Goal: Task Accomplishment & Management: Use online tool/utility

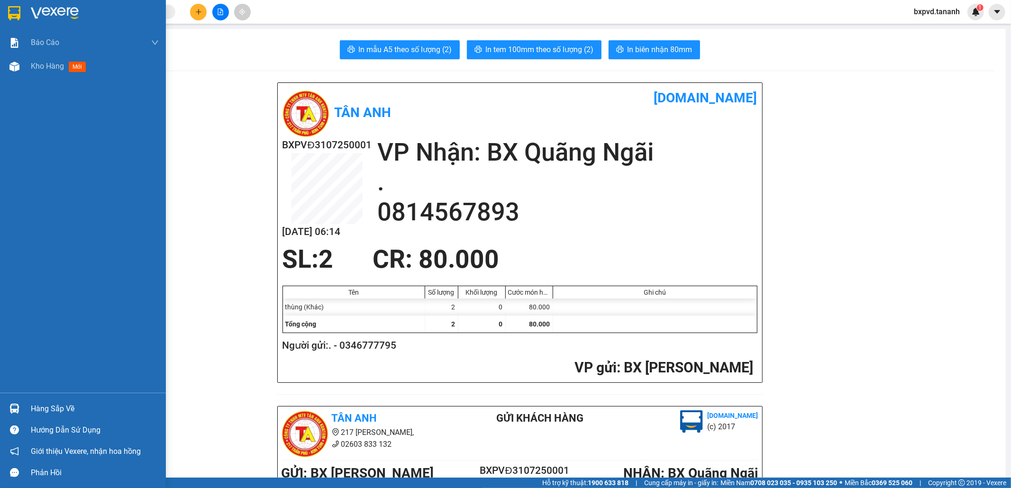
click at [17, 12] on img at bounding box center [14, 13] width 12 height 14
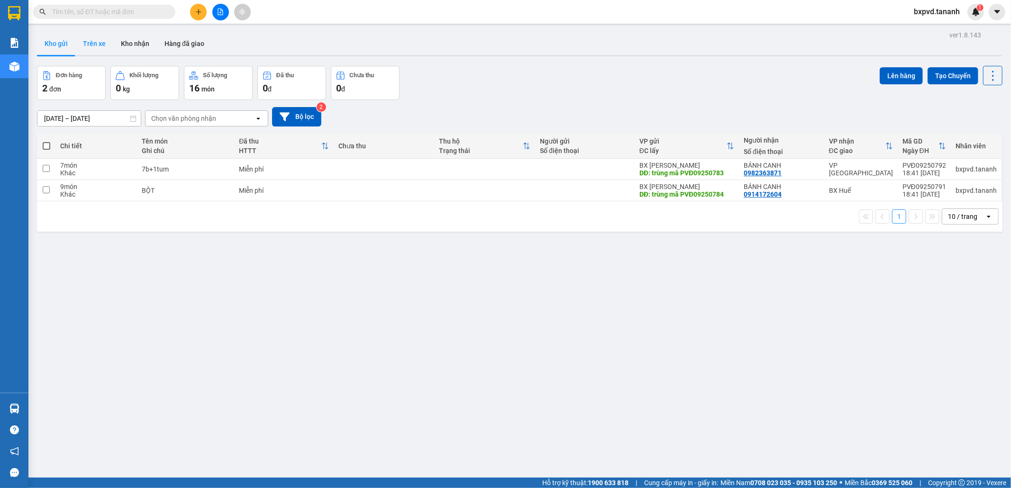
click at [85, 40] on button "Trên xe" at bounding box center [94, 43] width 38 height 23
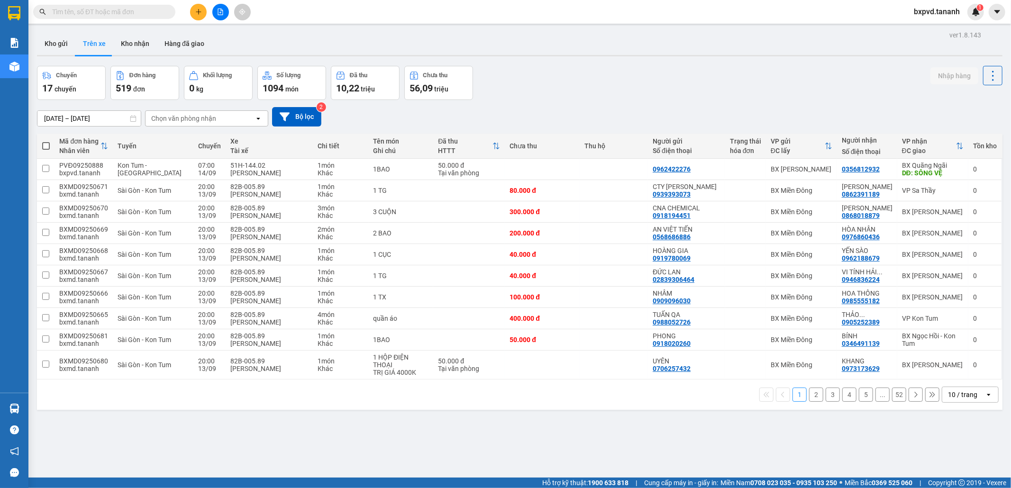
click at [56, 97] on button "Chuyến 17 chuyến" at bounding box center [71, 83] width 69 height 34
click at [57, 88] on span "chuyến" at bounding box center [65, 89] width 22 height 8
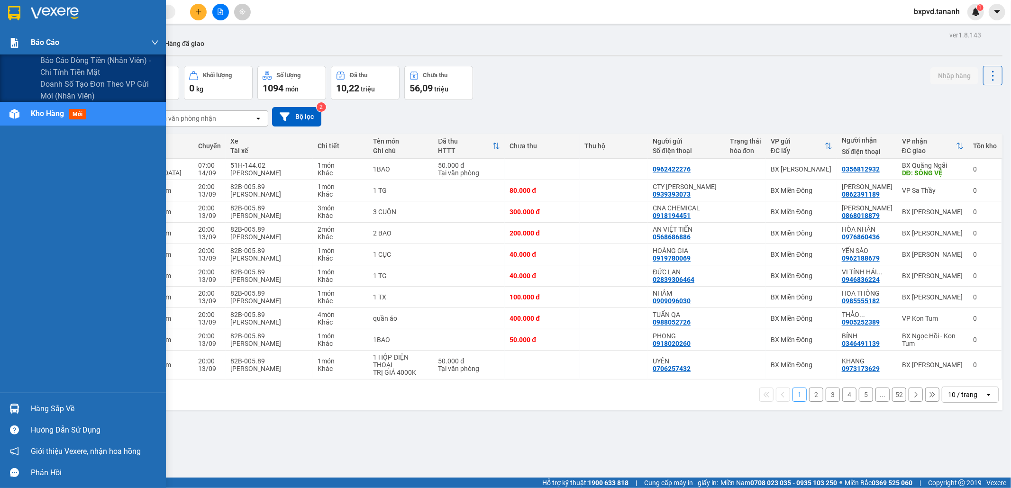
click at [8, 39] on div at bounding box center [14, 43] width 17 height 17
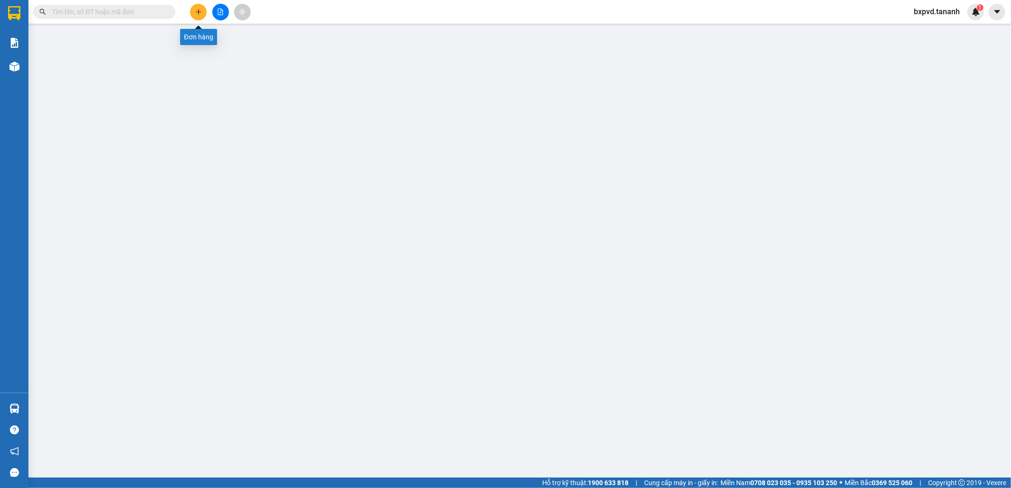
click at [196, 12] on icon "plus" at bounding box center [198, 12] width 7 height 7
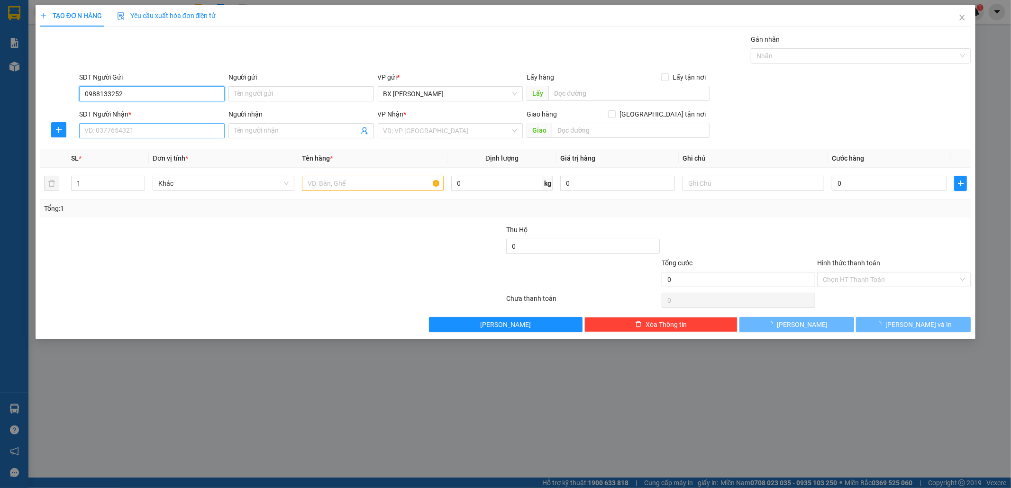
type input "0988133252"
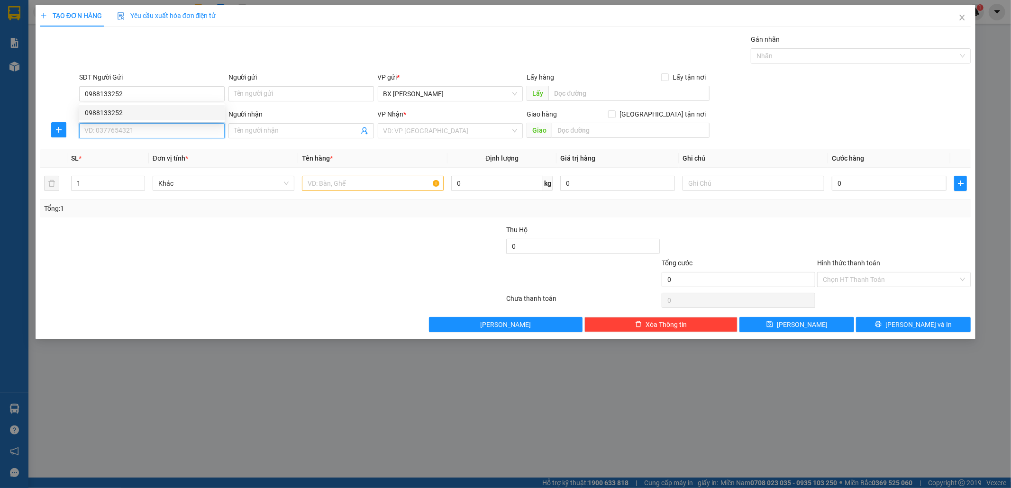
click at [166, 131] on input "SĐT Người Nhận *" at bounding box center [151, 130] width 145 height 15
type input "0972336225"
click at [166, 145] on div "0972336225" at bounding box center [152, 150] width 134 height 10
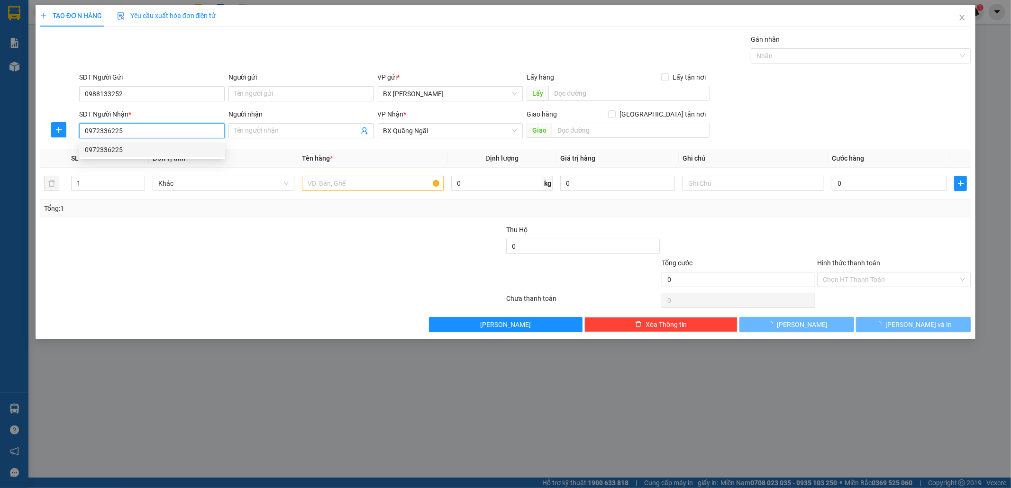
type input "50.000"
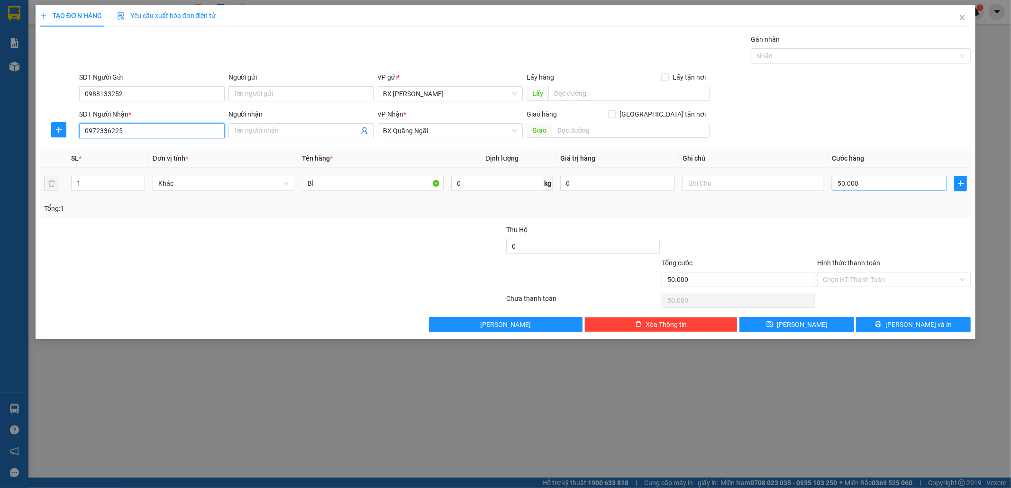
type input "0972336225"
click at [862, 181] on input "50.000" at bounding box center [889, 183] width 115 height 15
type input "4"
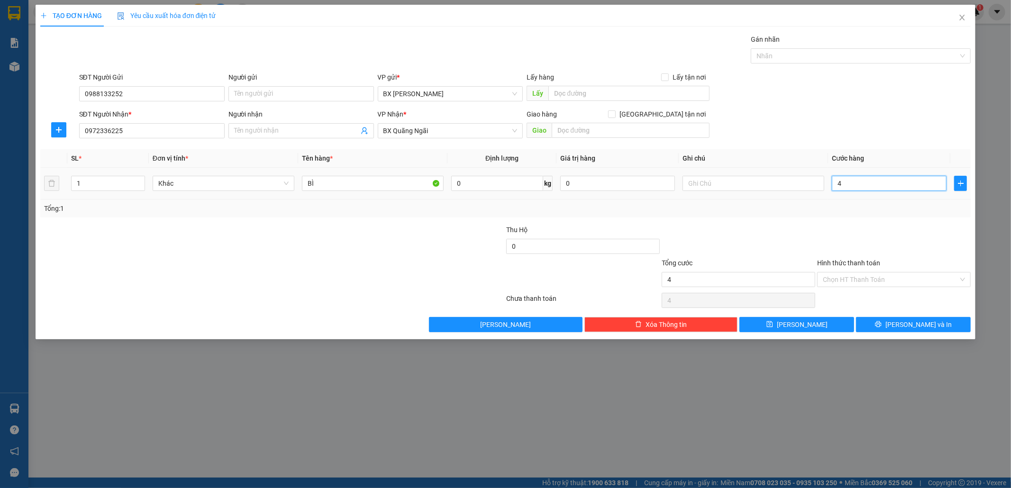
type input "40"
type input "40.000"
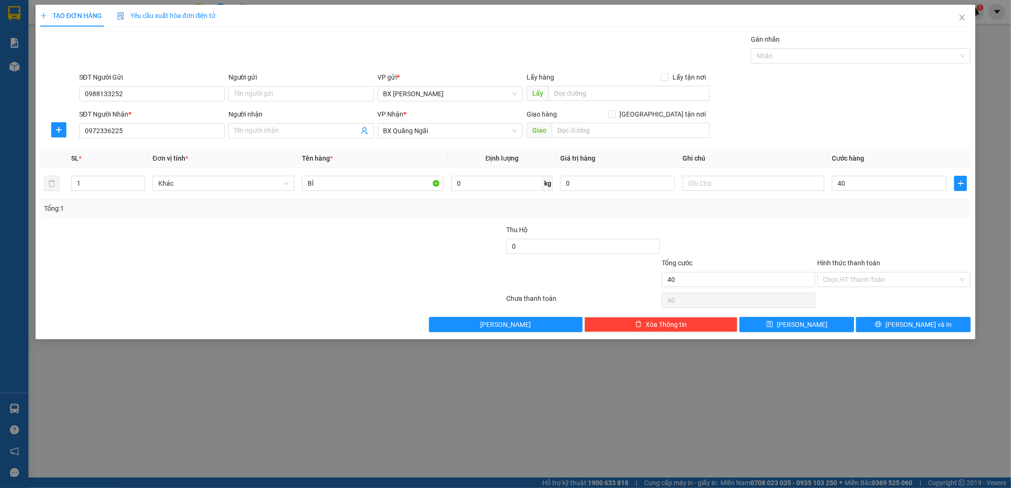
type input "40.000"
click at [887, 313] on div "Transit Pickup Surcharge Ids Transit Deliver Surcharge Ids Transit Deliver Surc…" at bounding box center [505, 183] width 931 height 298
click at [885, 324] on button "Lưu và In" at bounding box center [913, 324] width 115 height 15
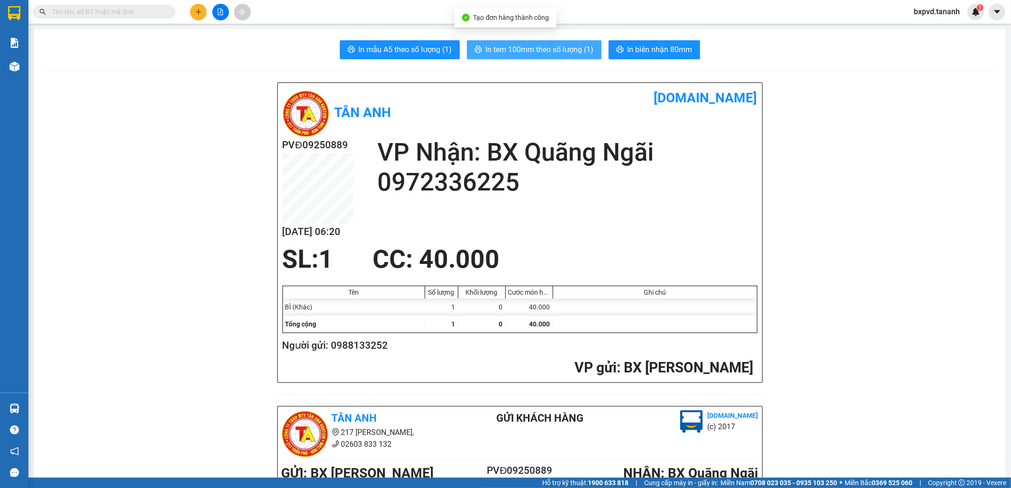
click at [562, 46] on span "In tem 100mm theo số lượng (1)" at bounding box center [540, 50] width 108 height 12
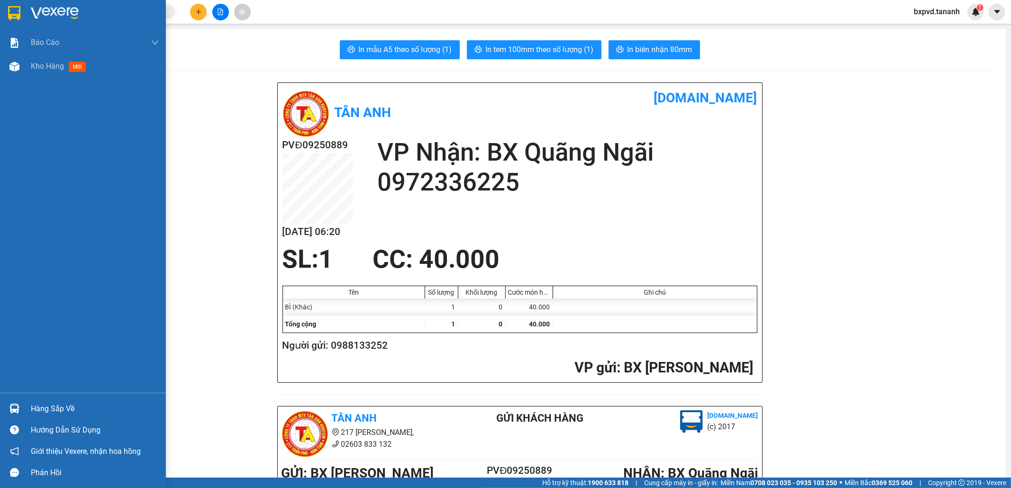
click at [18, 15] on img at bounding box center [14, 13] width 12 height 14
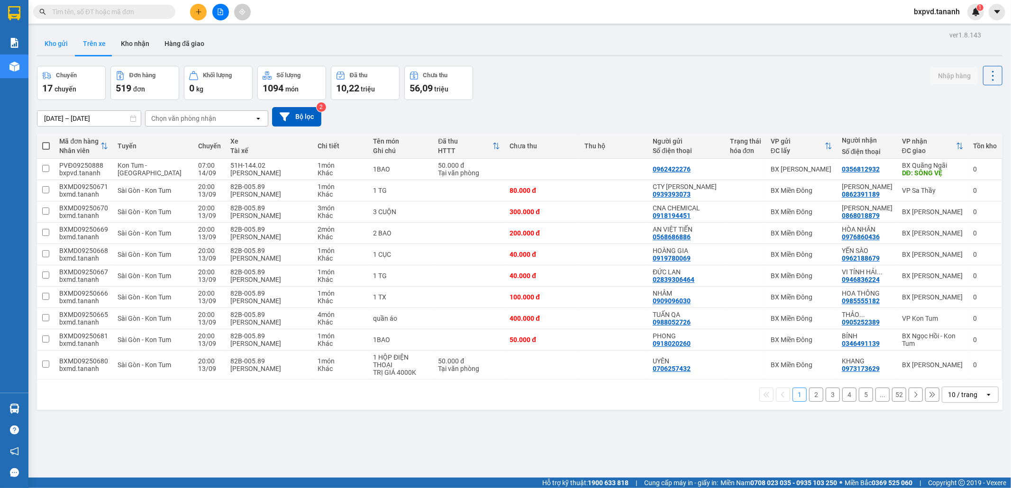
click at [40, 43] on button "Kho gửi" at bounding box center [56, 43] width 38 height 23
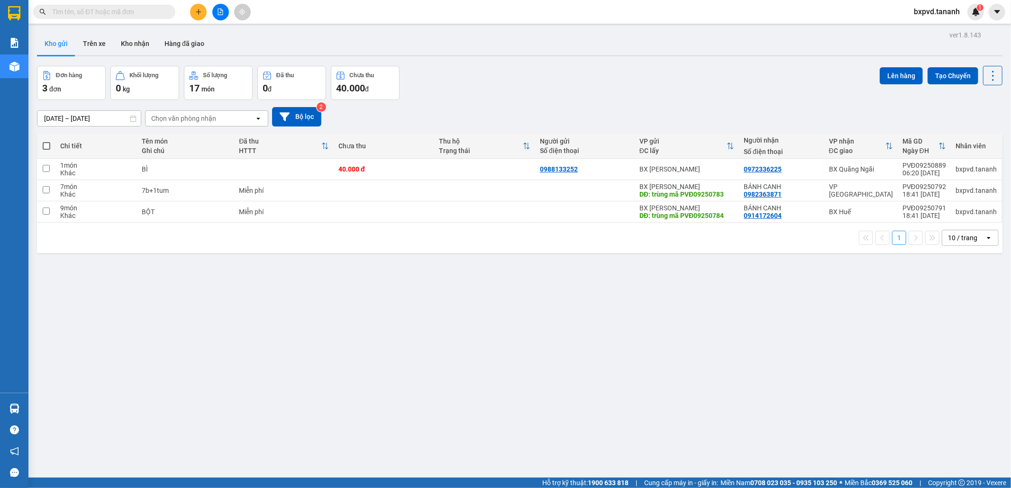
click at [917, 6] on span "bxpvd.tananh" at bounding box center [936, 12] width 61 height 12
click at [936, 27] on span "Đăng xuất" at bounding box center [940, 29] width 41 height 10
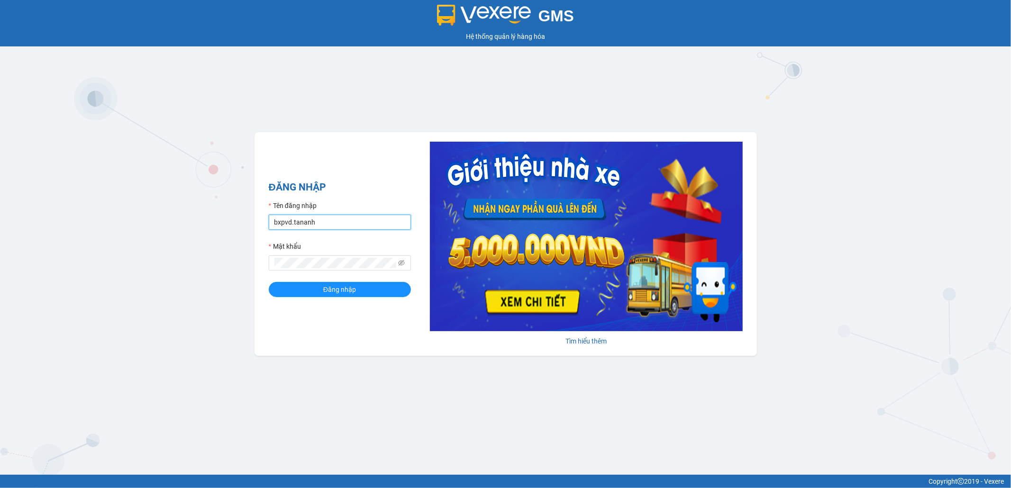
click at [296, 224] on input "bxpvd.tananh" at bounding box center [340, 222] width 142 height 15
type input "bxmd.tananh"
click at [372, 295] on button "Đăng nhập" at bounding box center [340, 289] width 142 height 15
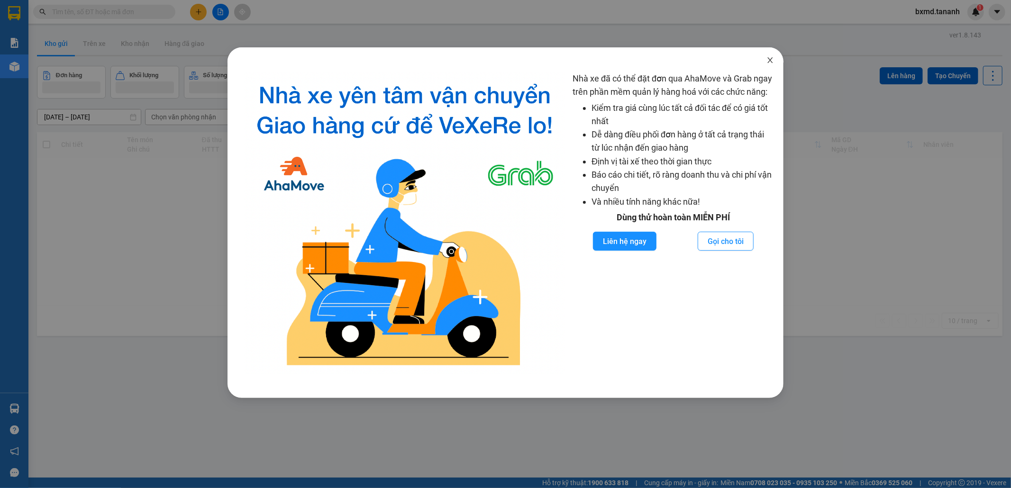
click at [769, 63] on icon "close" at bounding box center [770, 60] width 8 height 8
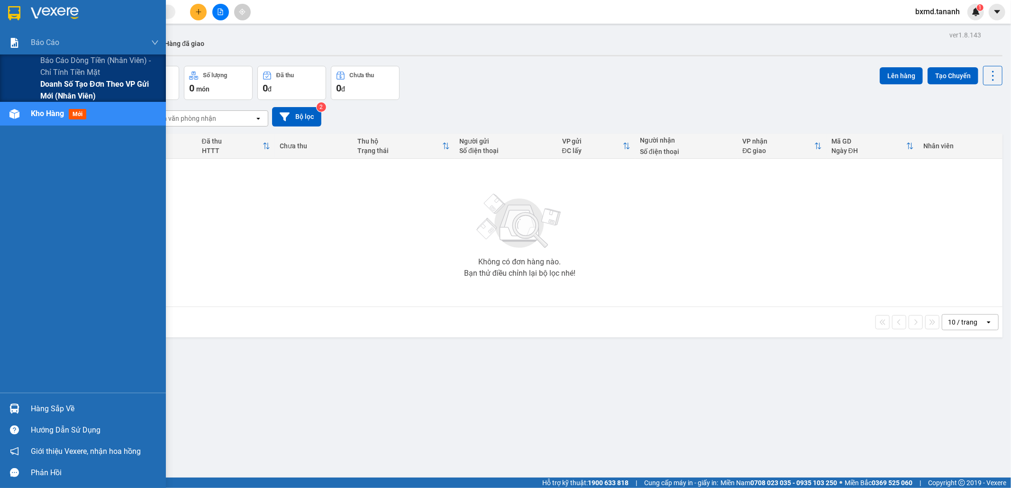
click at [54, 94] on span "Doanh số tạo đơn theo VP gửi mới (nhân viên)" at bounding box center [99, 90] width 118 height 24
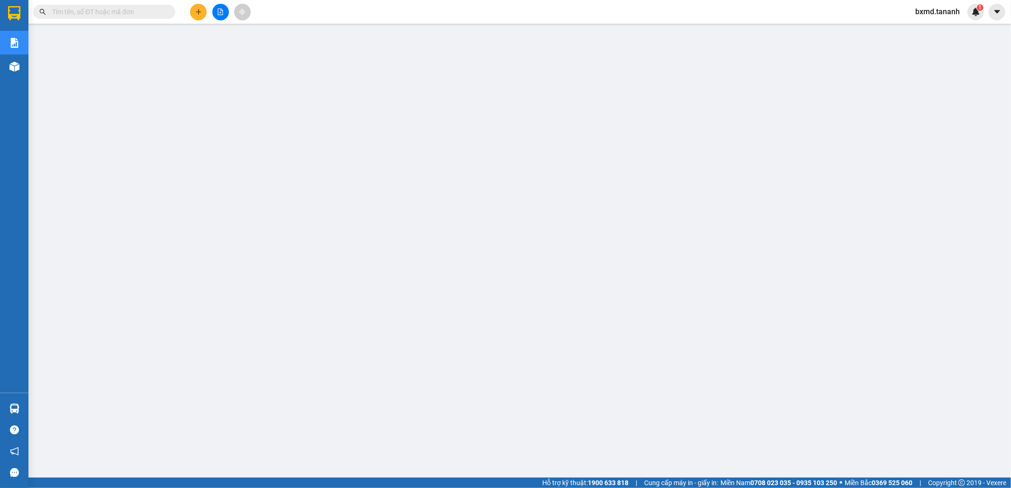
click at [956, 14] on span "bxmd.tananh" at bounding box center [937, 12] width 60 height 12
click at [935, 35] on li "Đăng xuất" at bounding box center [937, 29] width 61 height 15
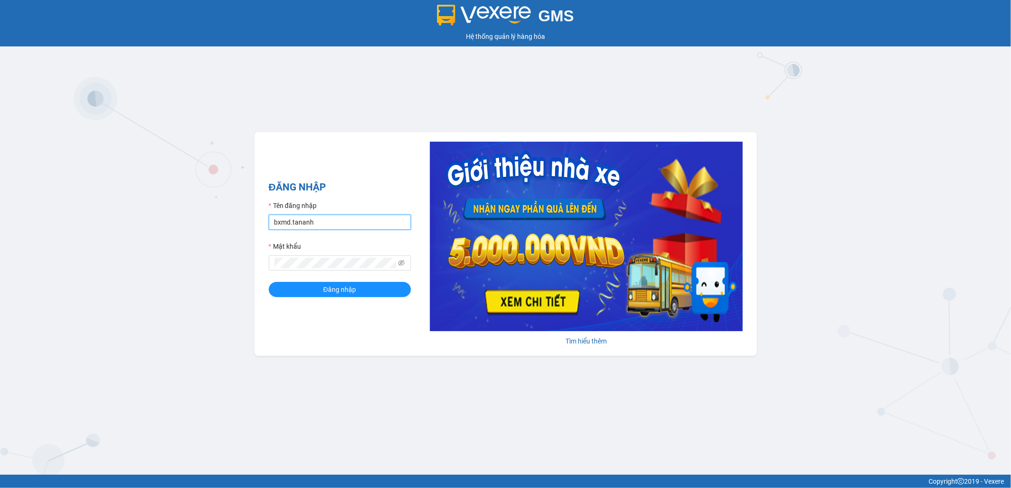
click at [302, 216] on input "bxmd.tananh" at bounding box center [340, 222] width 142 height 15
type input "vptt.tananh"
click at [305, 294] on button "Đăng nhập" at bounding box center [340, 289] width 142 height 15
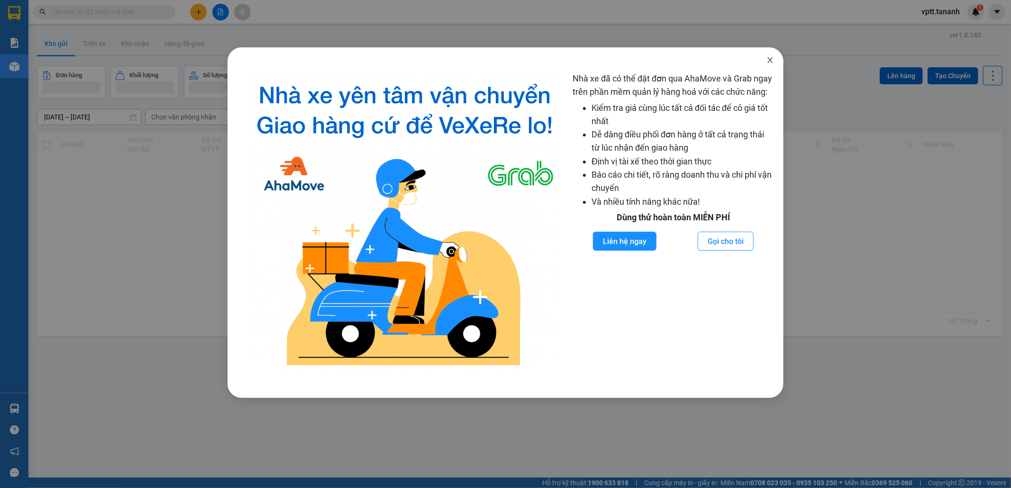
click at [769, 55] on span "Close" at bounding box center [770, 60] width 27 height 27
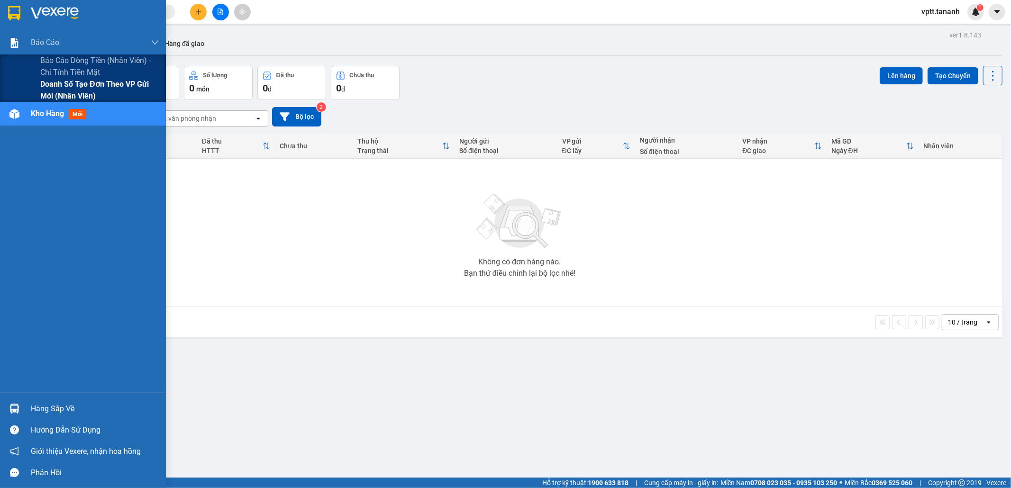
click at [45, 82] on span "Doanh số tạo đơn theo VP gửi mới (nhân viên)" at bounding box center [99, 90] width 118 height 24
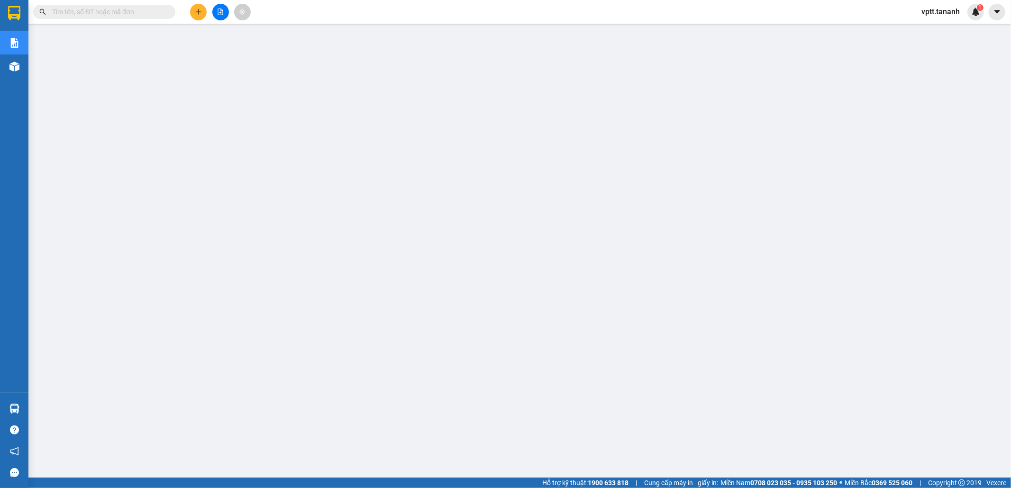
click at [950, 18] on div "vptt.tananh 1" at bounding box center [949, 12] width 70 height 17
click at [950, 17] on span "vptt.tananh" at bounding box center [941, 12] width 54 height 12
click at [950, 29] on span "Đăng xuất" at bounding box center [947, 29] width 39 height 10
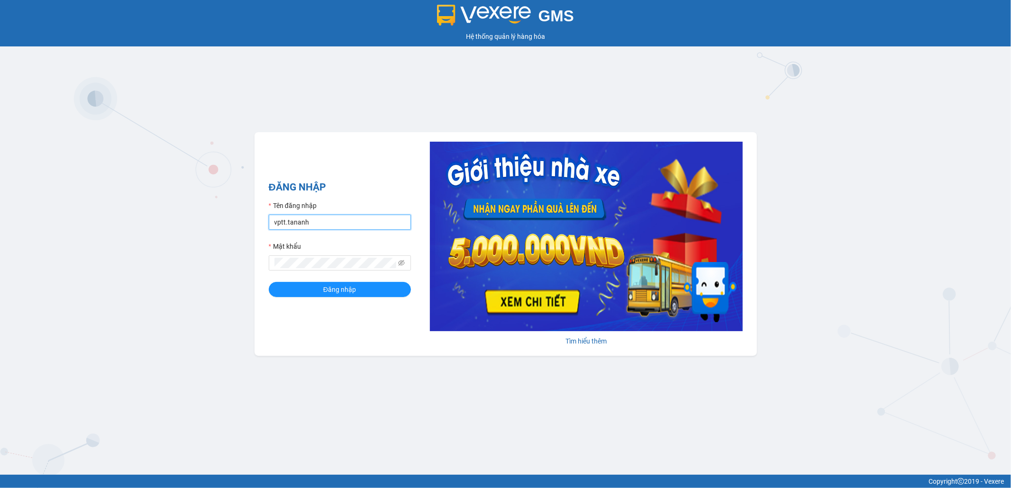
click at [353, 226] on input "vptt.tananh" at bounding box center [340, 222] width 142 height 15
type input "bxpvd.tananh"
click at [323, 292] on button "Đăng nhập" at bounding box center [340, 289] width 142 height 15
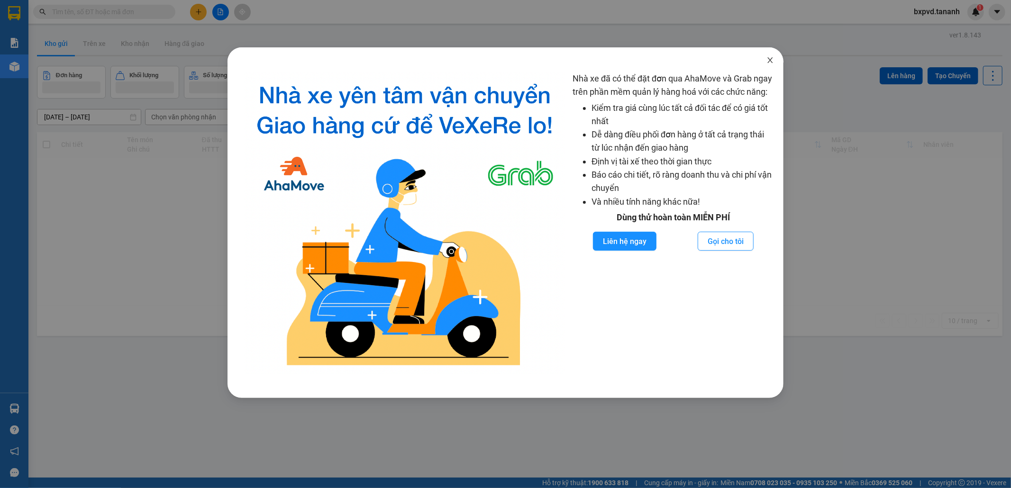
click at [770, 59] on icon "close" at bounding box center [770, 60] width 8 height 8
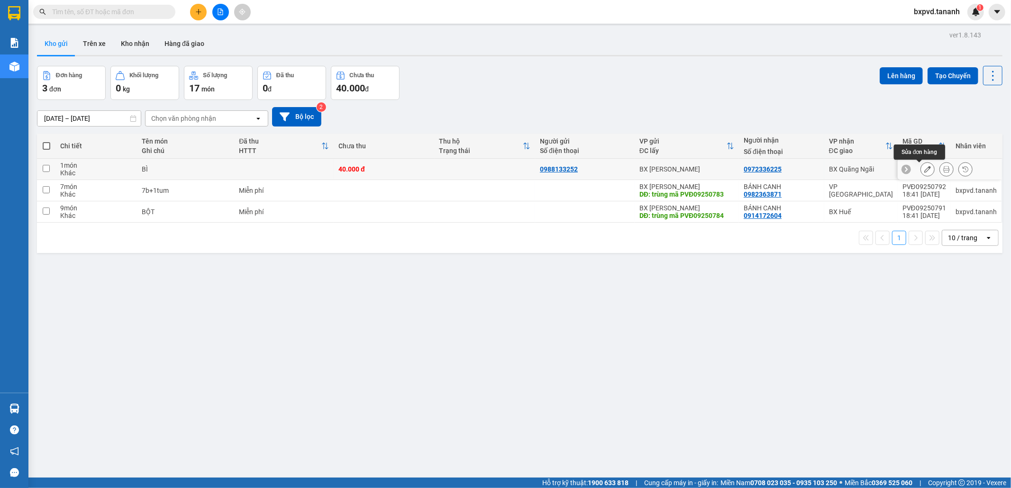
click at [924, 169] on icon at bounding box center [927, 169] width 7 height 7
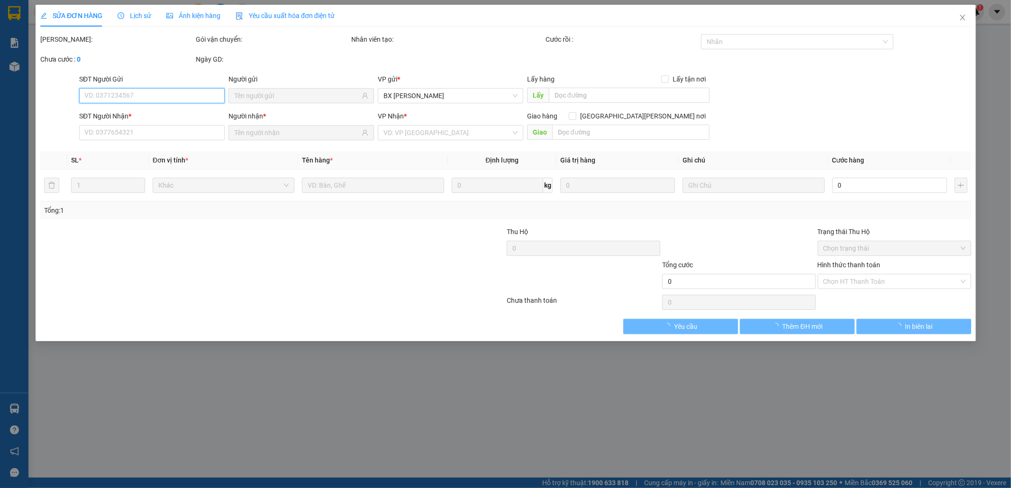
type input "0988133252"
type input "0972336225"
type input "40.000"
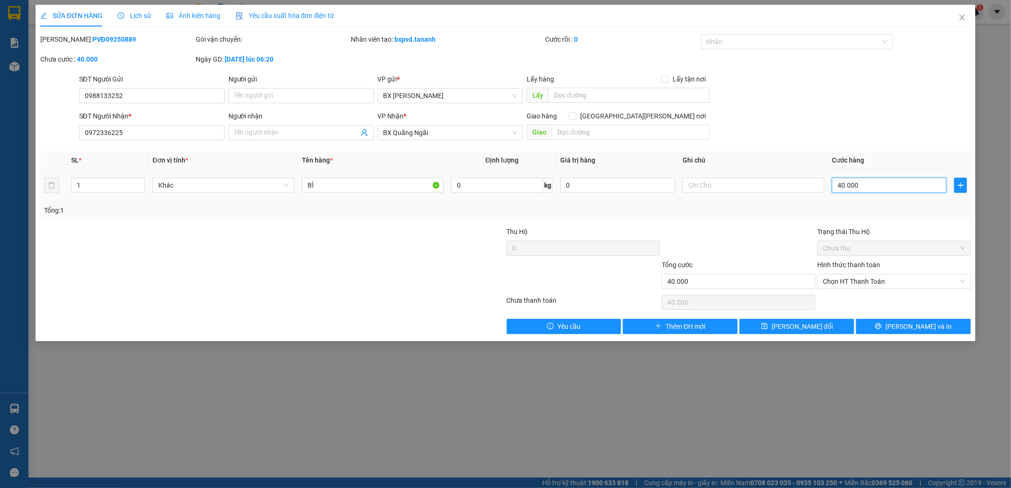
click at [875, 182] on input "40.000" at bounding box center [889, 185] width 115 height 15
click at [959, 17] on icon "close" at bounding box center [962, 18] width 8 height 8
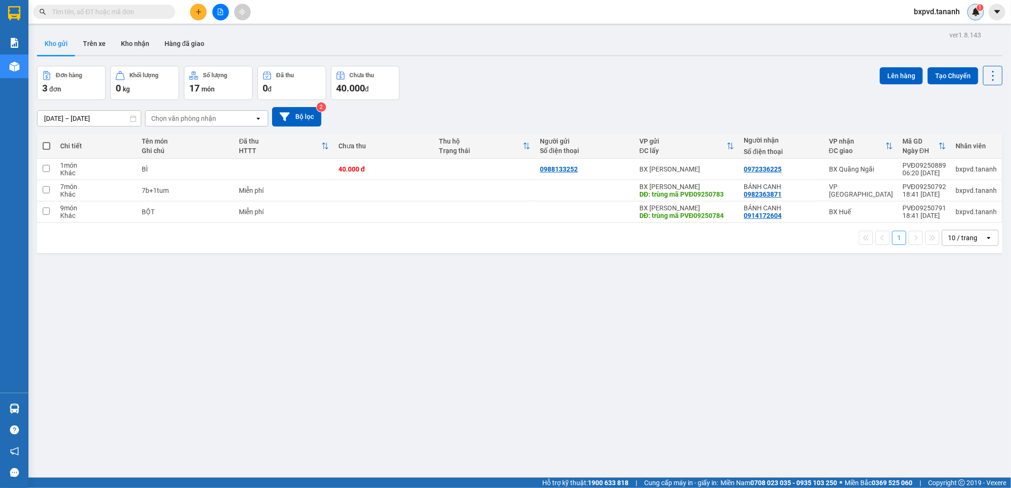
click at [981, 7] on span "1" at bounding box center [979, 7] width 3 height 7
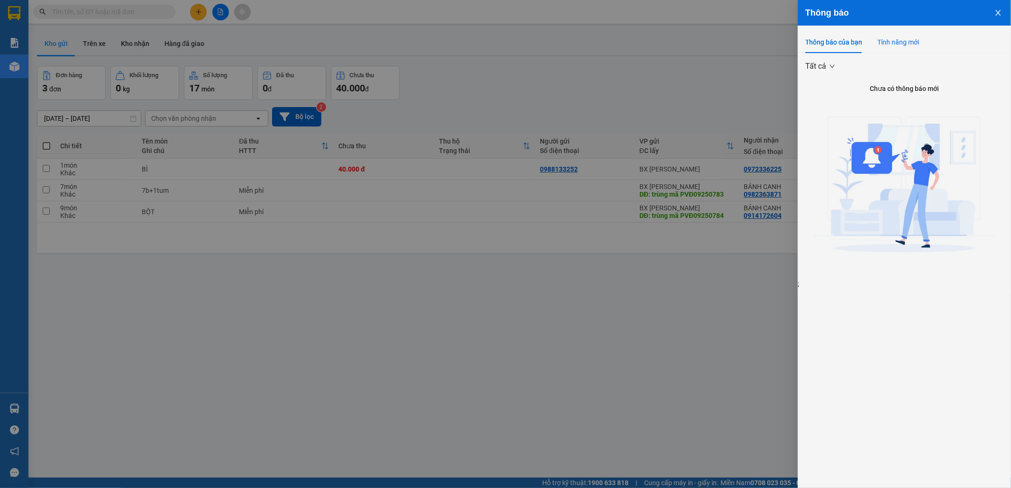
click at [879, 43] on div "Tính năng mới" at bounding box center [898, 42] width 42 height 10
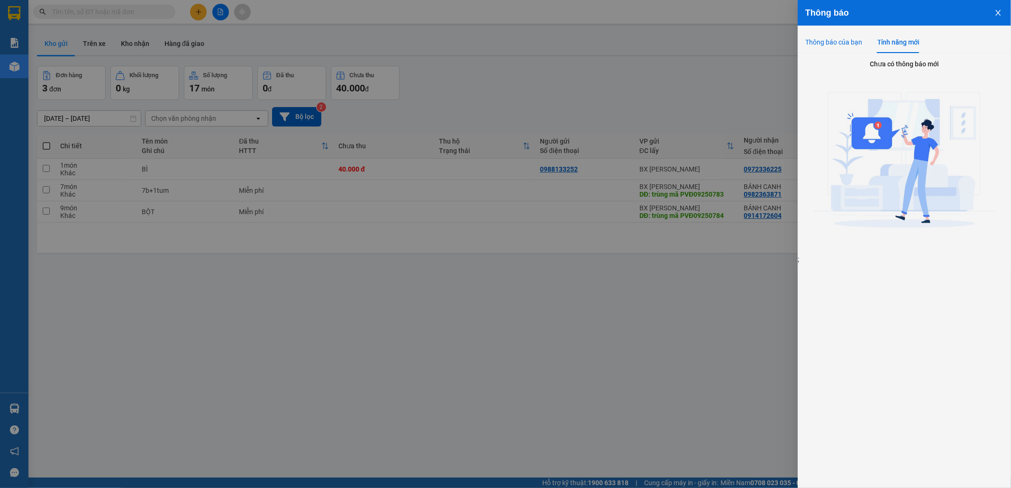
click at [825, 40] on div "Thông báo của bạn" at bounding box center [833, 42] width 57 height 10
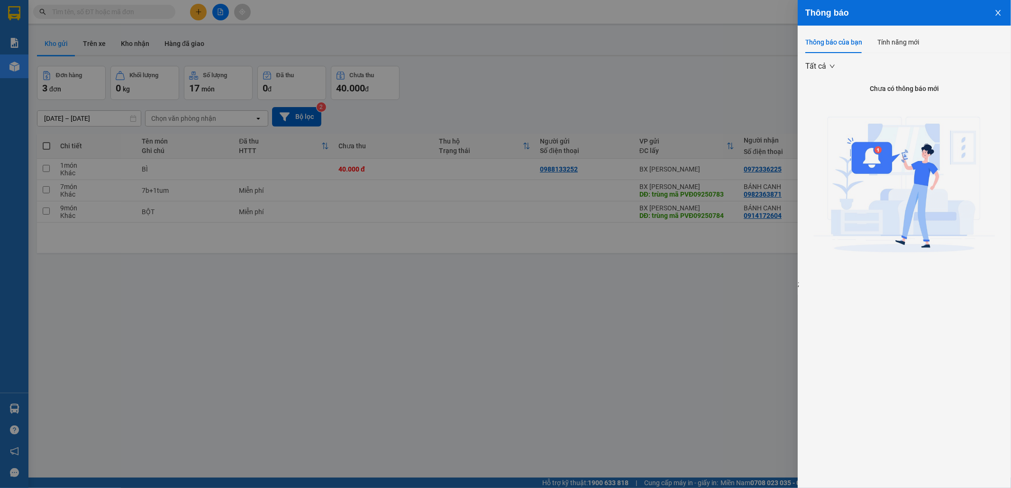
click at [995, 10] on icon "close" at bounding box center [998, 13] width 8 height 8
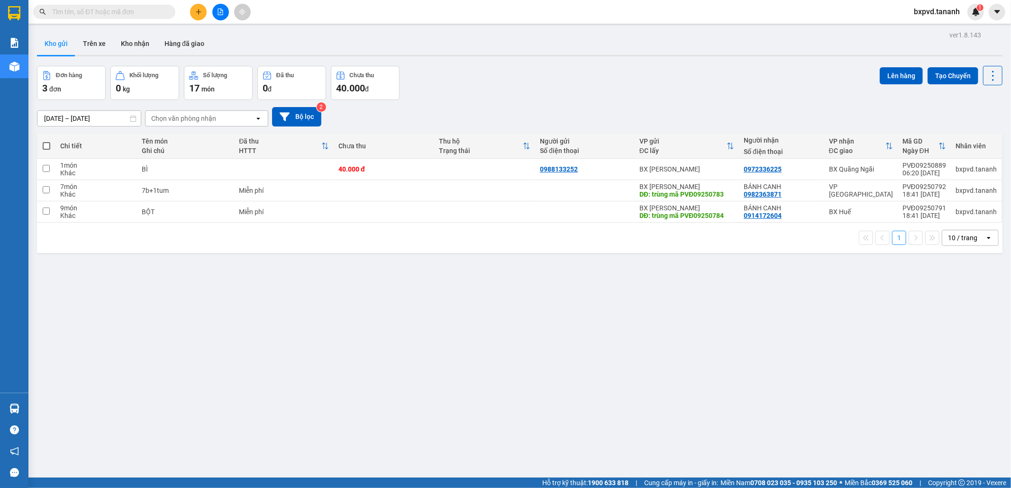
click at [202, 85] on span "món" at bounding box center [207, 89] width 13 height 8
click at [193, 13] on button at bounding box center [198, 12] width 17 height 17
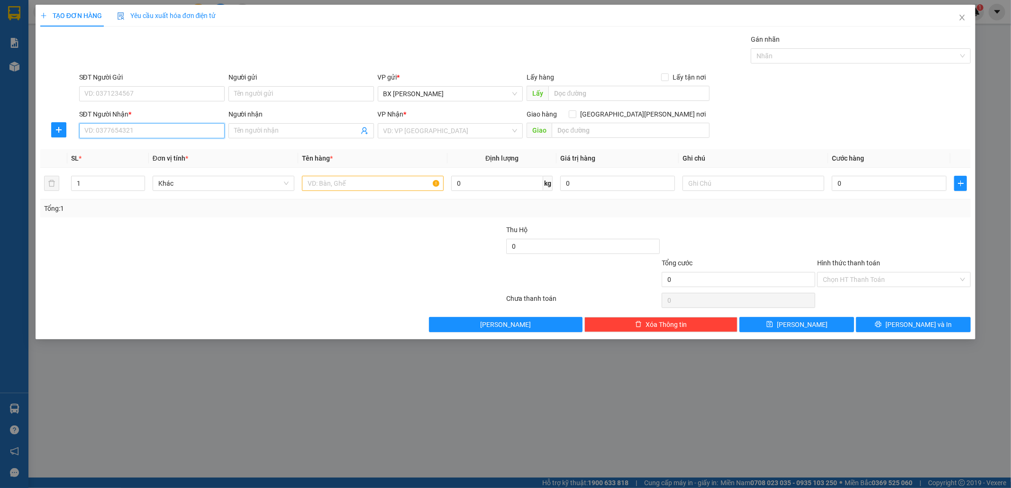
click at [148, 131] on input "SĐT Người Nhận *" at bounding box center [151, 130] width 145 height 15
type input "0966430511"
click at [141, 147] on div "0966430511" at bounding box center [152, 150] width 134 height 10
type input "Thạch Trụ"
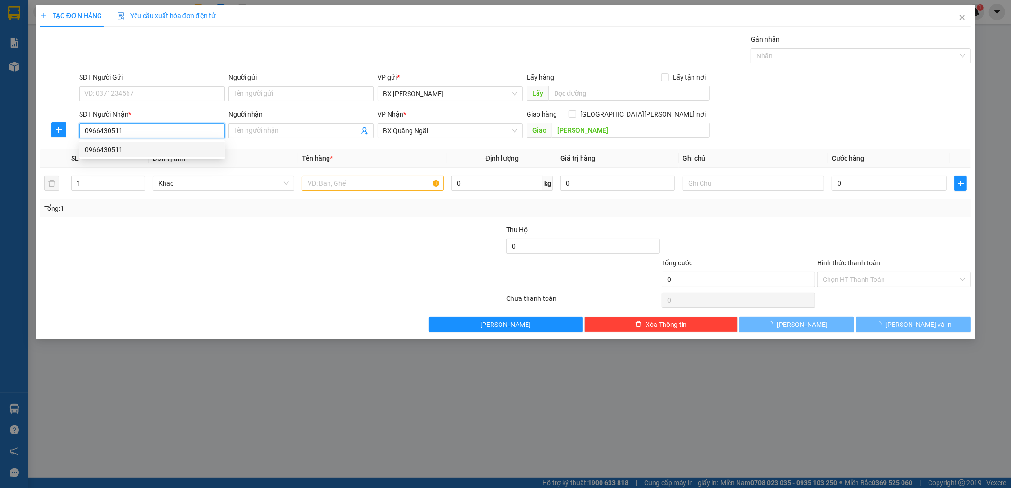
type input "50.000"
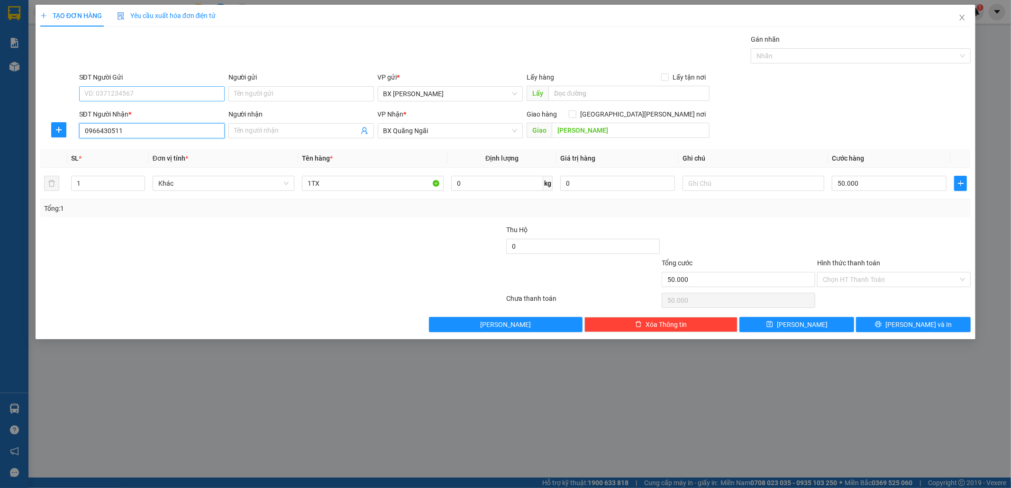
type input "0966430511"
click at [136, 91] on input "SĐT Người Gửi" at bounding box center [151, 93] width 145 height 15
type input "0979639656"
click at [370, 181] on input "1TX" at bounding box center [373, 183] width 142 height 15
click at [885, 287] on div "Hình thức thanh toán Chọn HT Thanh Toán" at bounding box center [894, 274] width 154 height 33
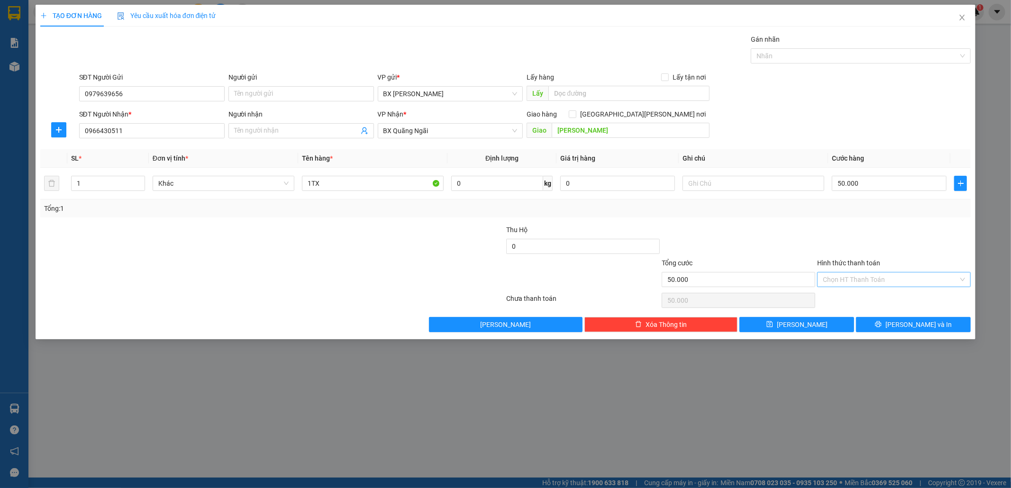
click at [887, 281] on input "Hình thức thanh toán" at bounding box center [891, 279] width 136 height 14
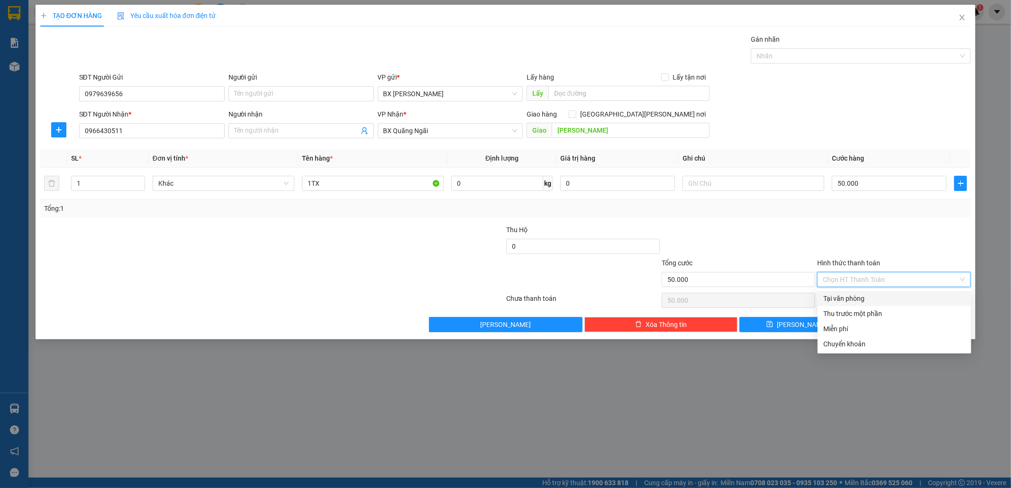
click at [887, 292] on div "Tại văn phòng" at bounding box center [894, 298] width 154 height 15
type input "0"
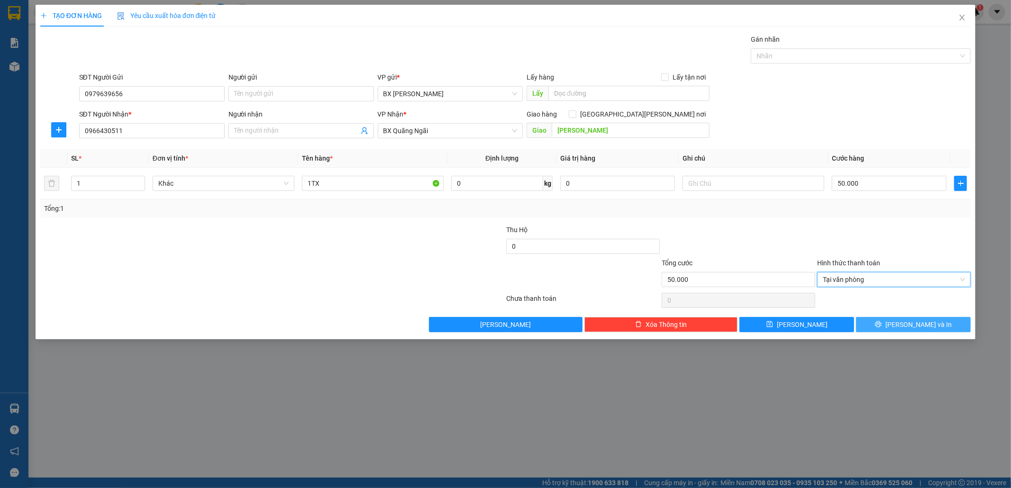
click at [908, 326] on span "Lưu và In" at bounding box center [918, 324] width 66 height 10
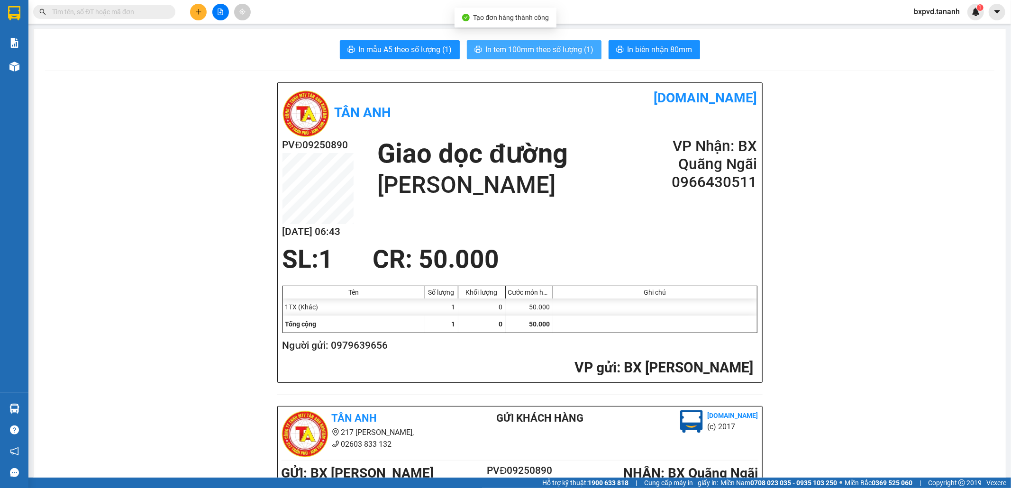
click at [562, 55] on span "In tem 100mm theo số lượng (1)" at bounding box center [540, 50] width 108 height 12
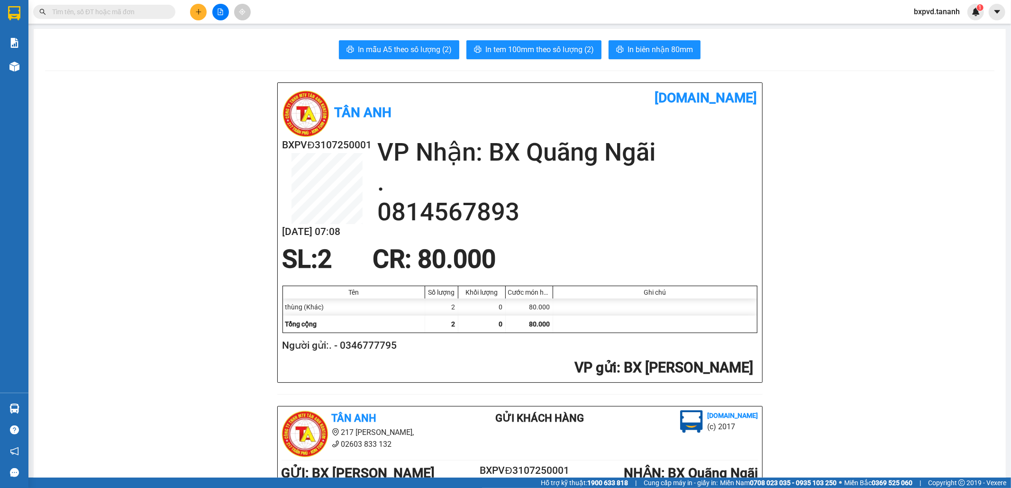
click at [127, 10] on input "text" at bounding box center [108, 12] width 112 height 10
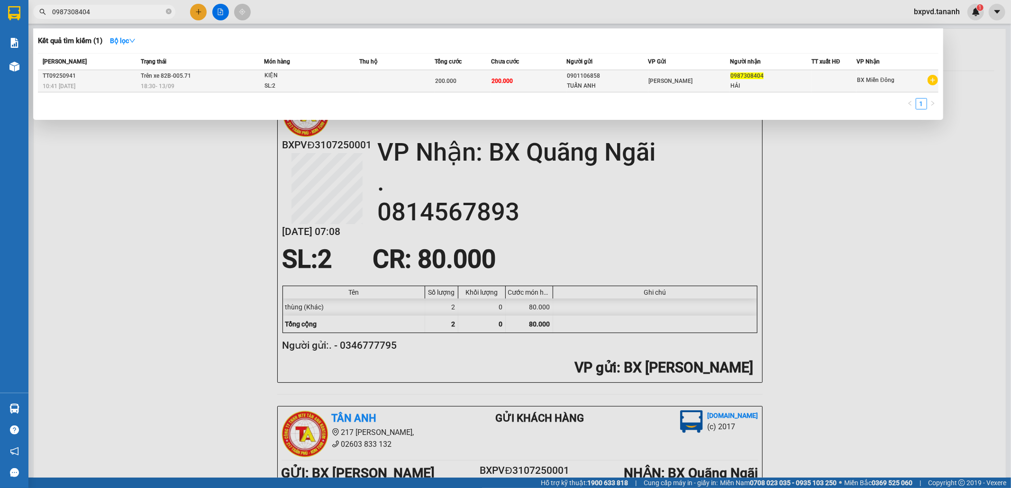
type input "0987308404"
click at [397, 79] on td at bounding box center [396, 81] width 75 height 22
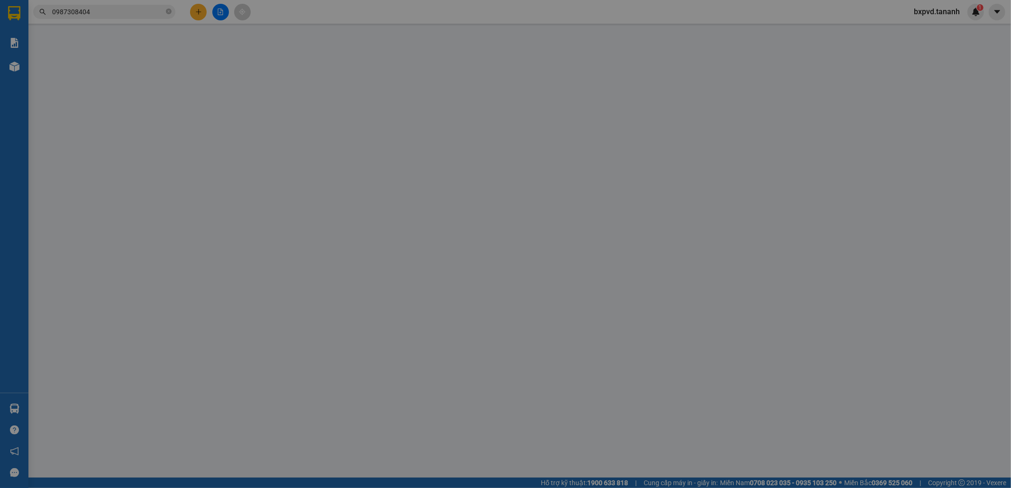
type input "0901106858"
type input "TUẤN ANH"
type input "0987308404"
type input "HẢI"
type input "200.000"
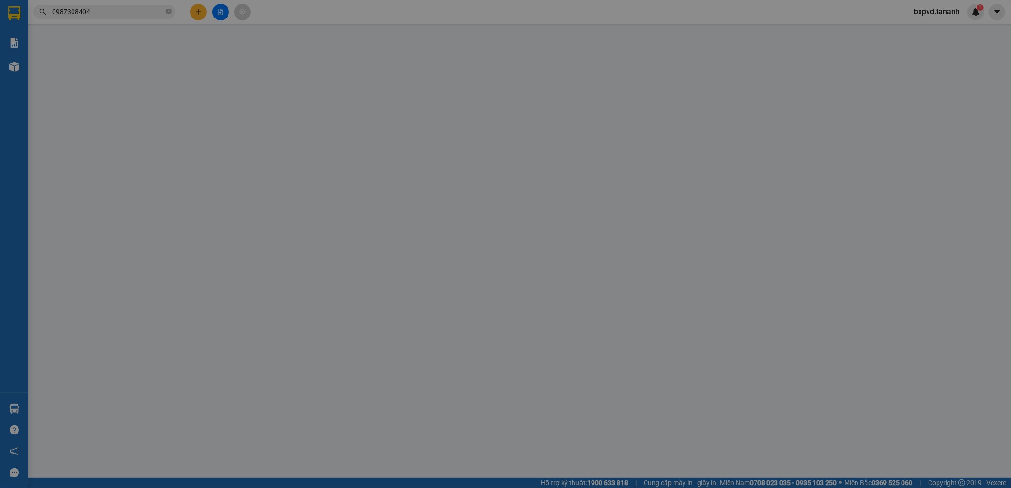
type input "200.000"
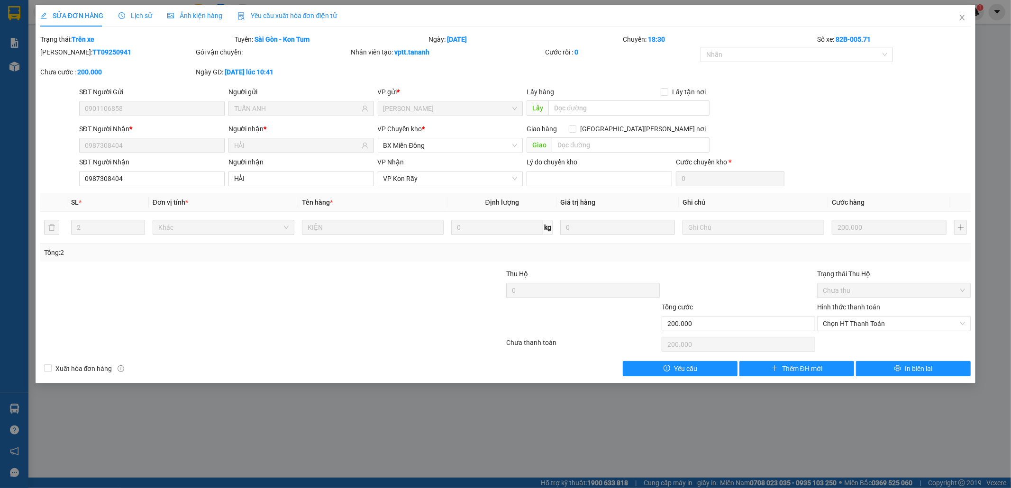
click at [884, 432] on div "SỬA ĐƠN HÀNG Lịch sử [PERSON_NAME] hàng Yêu cầu xuất [PERSON_NAME] điện tử Tota…" at bounding box center [505, 244] width 1011 height 488
click at [960, 21] on icon "close" at bounding box center [962, 18] width 8 height 8
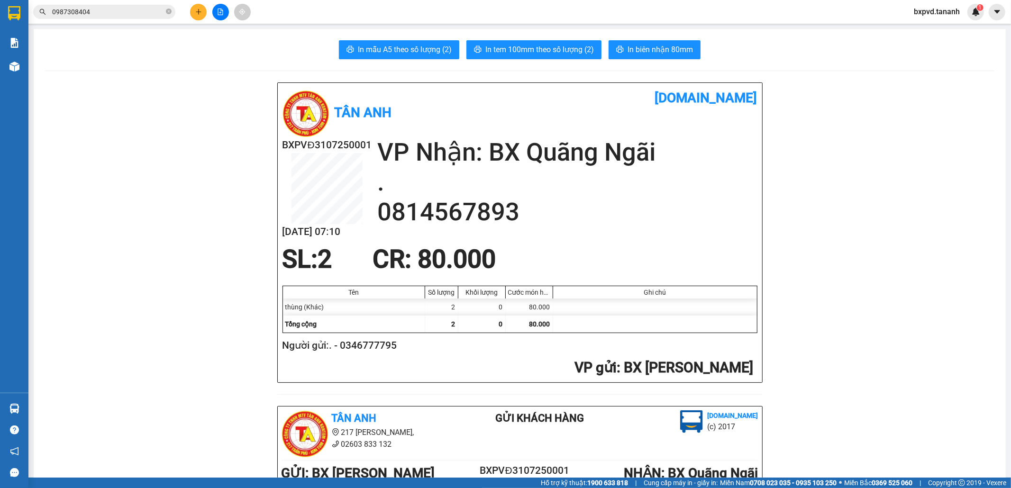
click at [140, 14] on input "0987308404" at bounding box center [108, 12] width 112 height 10
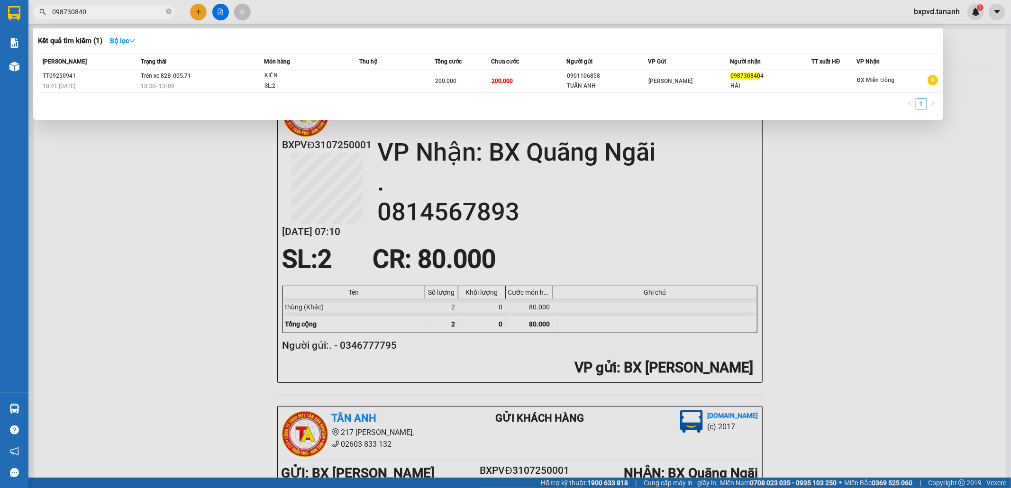
click at [208, 234] on div at bounding box center [505, 244] width 1011 height 488
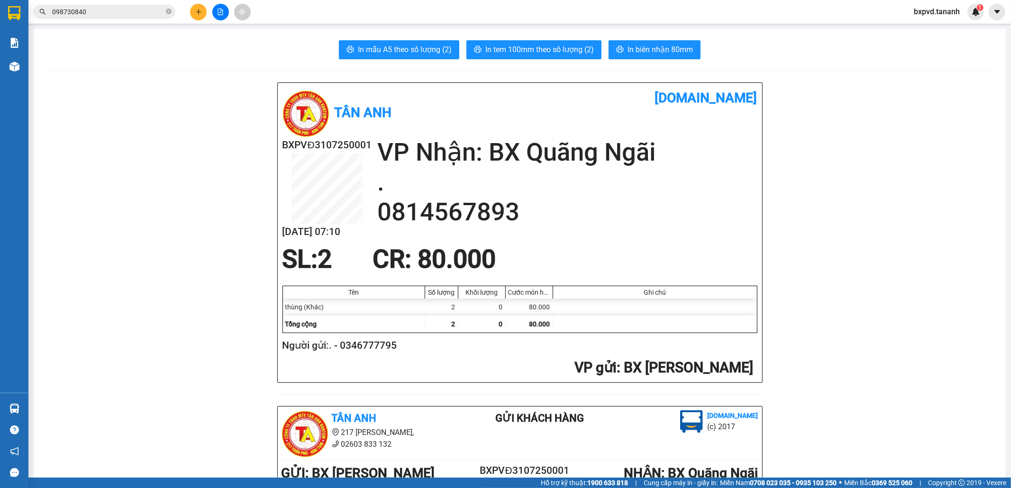
click at [105, 13] on input "098730840" at bounding box center [108, 12] width 112 height 10
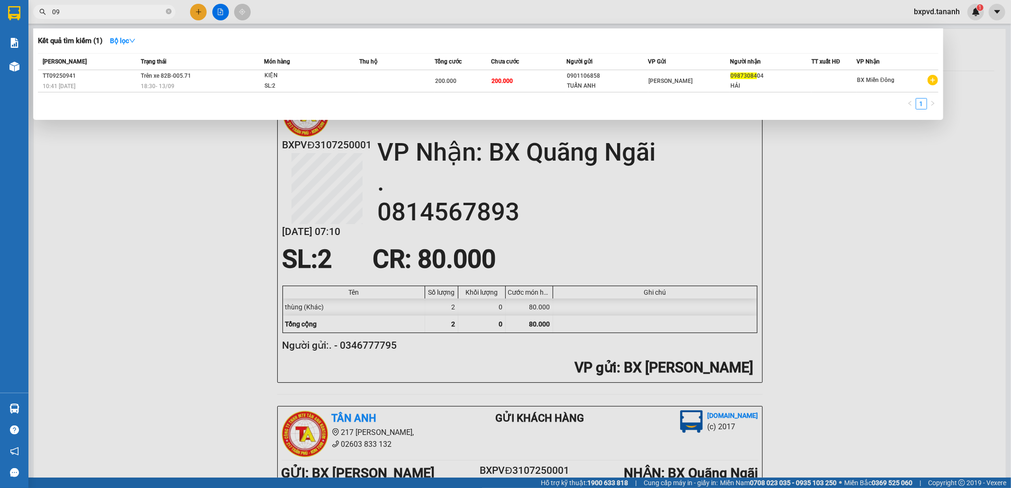
type input "0"
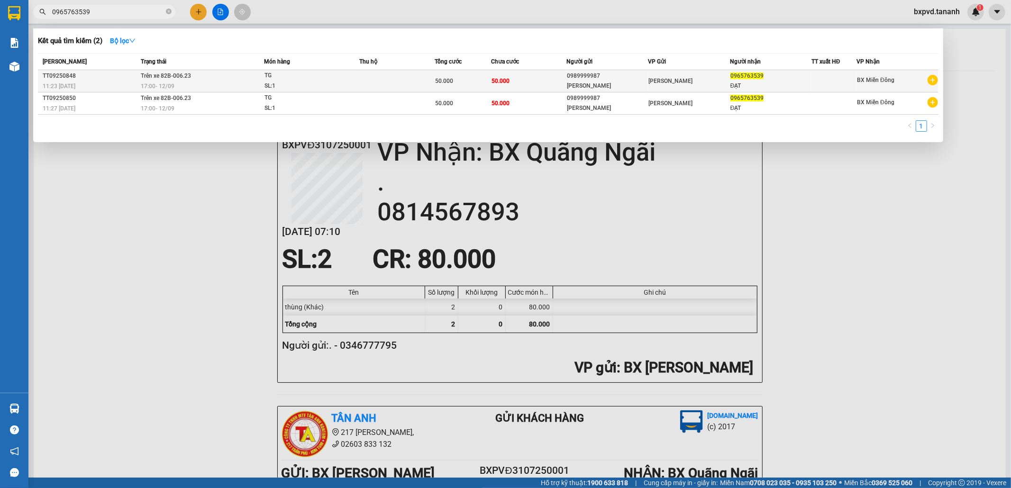
type input "0965763539"
click at [505, 77] on span "50.000" at bounding box center [500, 81] width 18 height 8
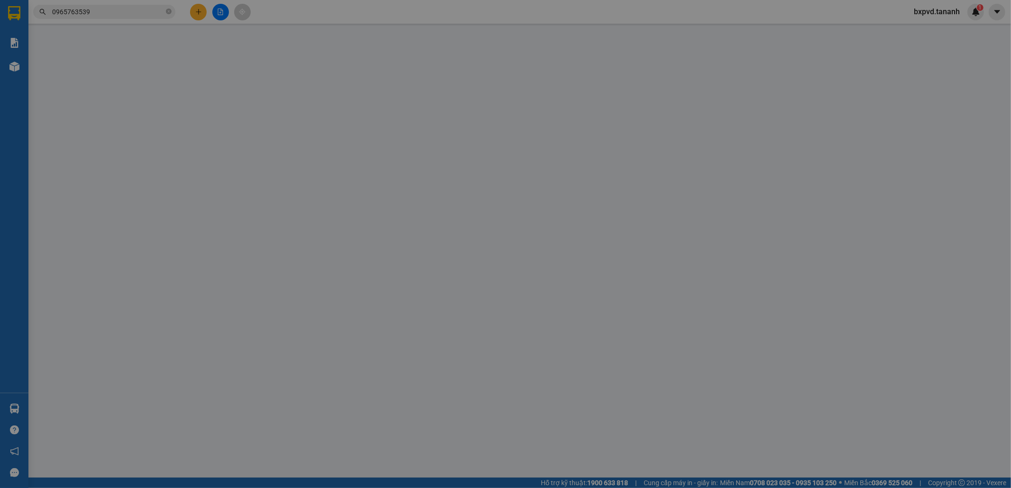
type input "0989999987"
type input "[PERSON_NAME]"
type input "0965763539"
type input "ĐẠT"
type input "50.000"
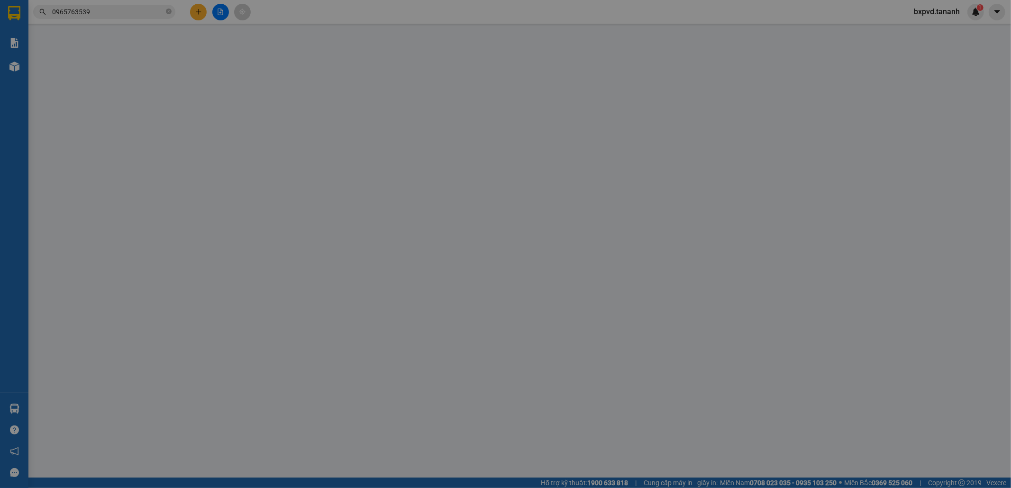
type input "50.000"
